Goal: Information Seeking & Learning: Check status

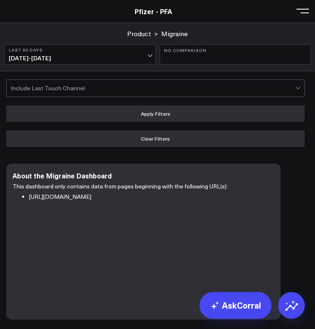
click at [287, 20] on header "Pfizer - PFA Pfizer - PFA" at bounding box center [157, 11] width 315 height 23
click at [304, 10] on span at bounding box center [302, 10] width 12 height 1
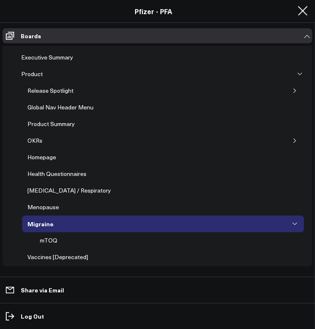
click at [292, 89] on icon "button" at bounding box center [294, 90] width 5 height 5
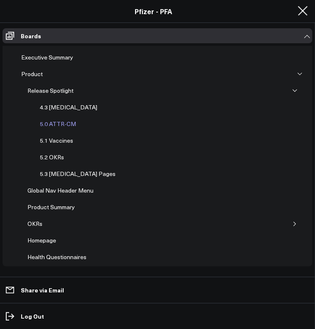
click at [66, 123] on div "5.0 ATTR-CM" at bounding box center [58, 124] width 40 height 10
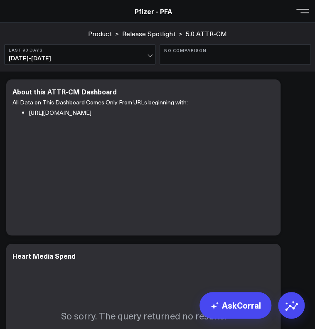
click at [160, 53] on button "No Comparison" at bounding box center [235, 54] width 151 height 20
click at [144, 51] on b "Last 90 Days" at bounding box center [80, 49] width 142 height 5
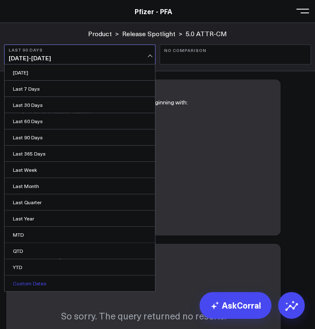
click at [98, 281] on link "Custom Dates" at bounding box center [80, 283] width 150 height 16
select select "9"
select select "2025"
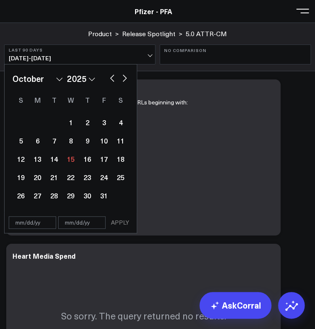
click at [111, 80] on button "button" at bounding box center [112, 77] width 8 height 10
select select "8"
select select "2025"
click at [111, 80] on button "button" at bounding box center [112, 77] width 8 height 10
select select "7"
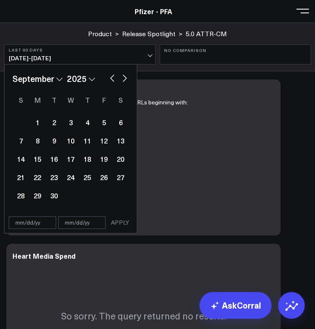
select select "2025"
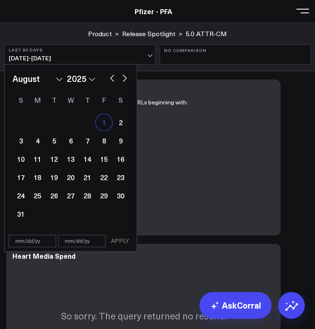
click at [103, 118] on div "1" at bounding box center [104, 122] width 17 height 17
type input "[DATE]"
select select "7"
select select "2025"
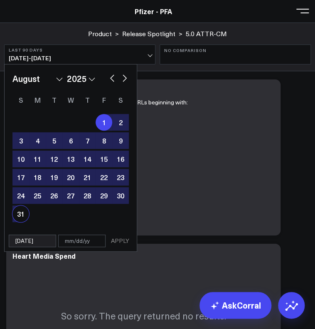
click at [20, 221] on div "31" at bounding box center [20, 213] width 17 height 17
type input "[DATE]"
select select "7"
select select "2025"
click at [116, 242] on button "APPLY" at bounding box center [120, 240] width 25 height 12
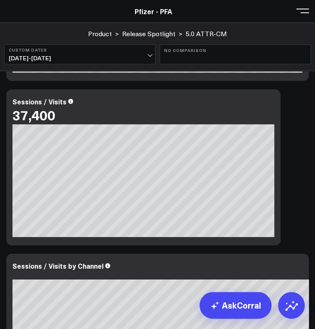
scroll to position [506, 0]
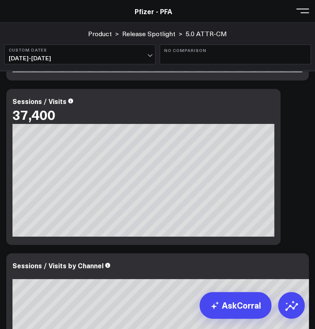
click at [106, 230] on div "[#fff fontSize:14px lineHeight:16px][/] [#fff fontSize:14px lineHeight:20px fon…" at bounding box center [143, 180] width 262 height 113
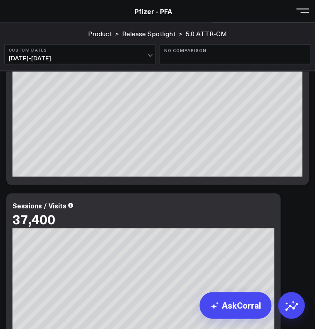
scroll to position [204, 0]
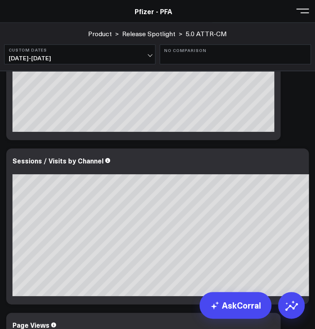
scroll to position [610, 0]
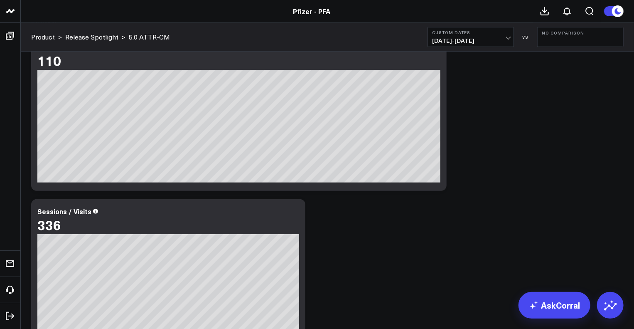
scroll to position [214, 0]
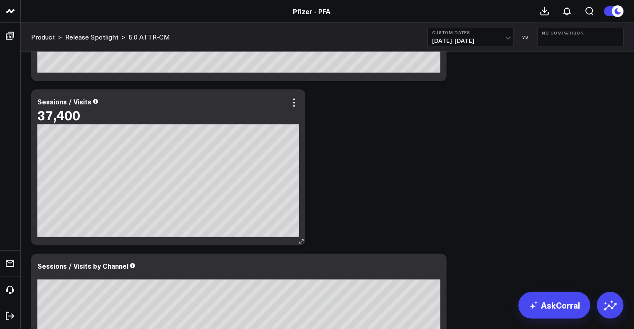
scroll to position [299, 0]
